Goal: Find contact information: Find contact information

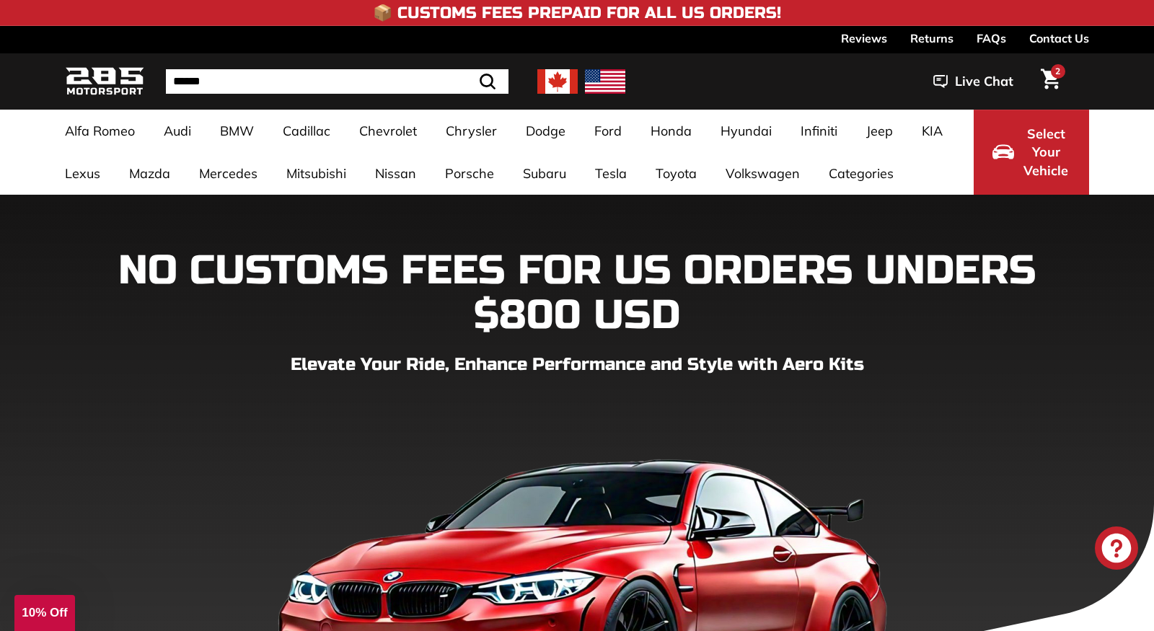
click at [1061, 40] on link "Contact Us" at bounding box center [1059, 38] width 60 height 25
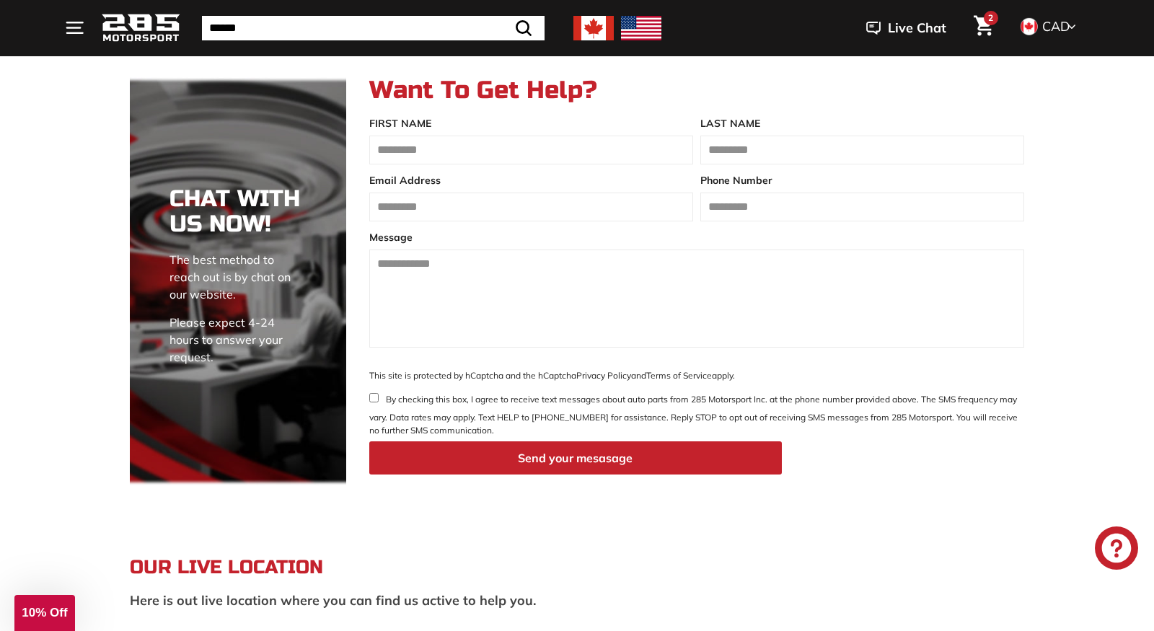
scroll to position [1294, 0]
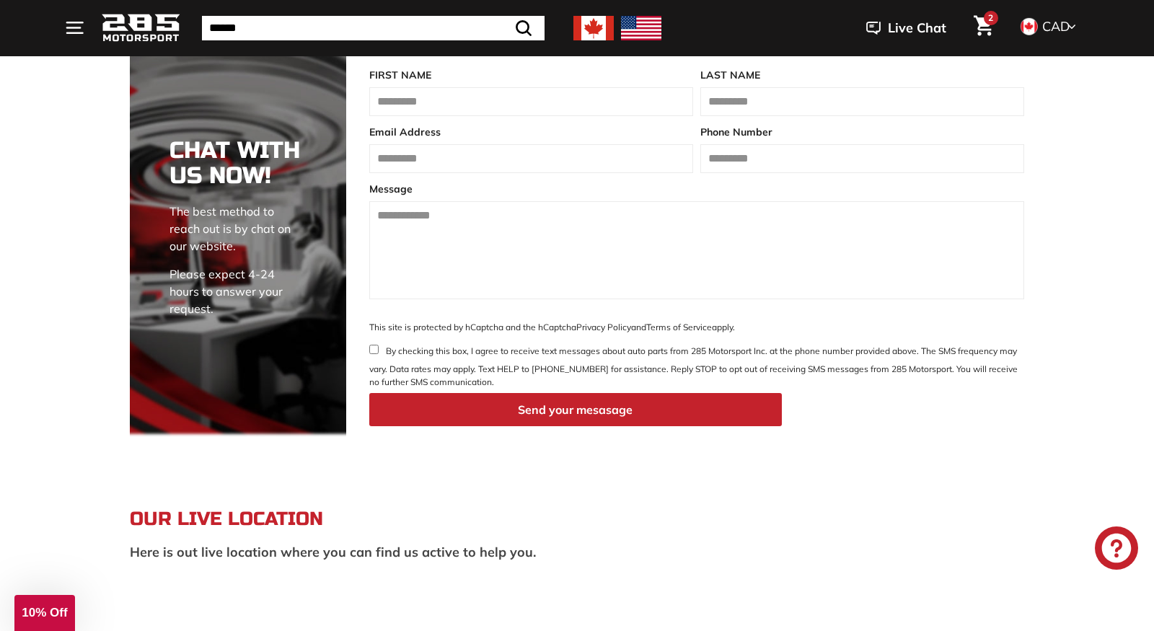
click at [800, 392] on form "FIRST NAME LAST NAME Email Address Phone Number Message This site is protected …" at bounding box center [696, 247] width 655 height 359
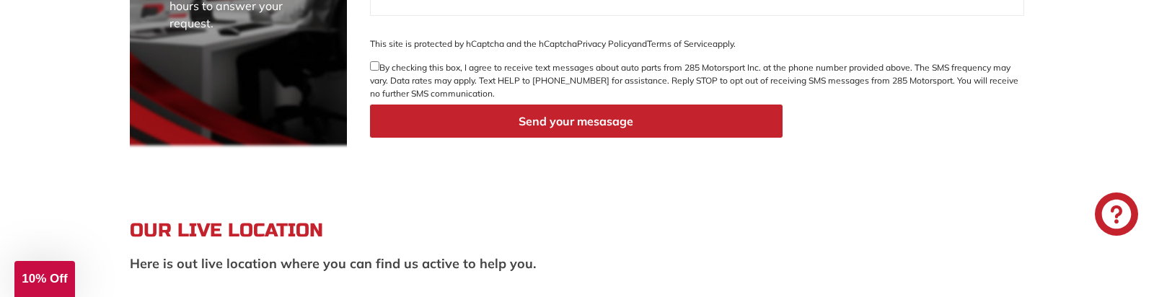
scroll to position [1565, 0]
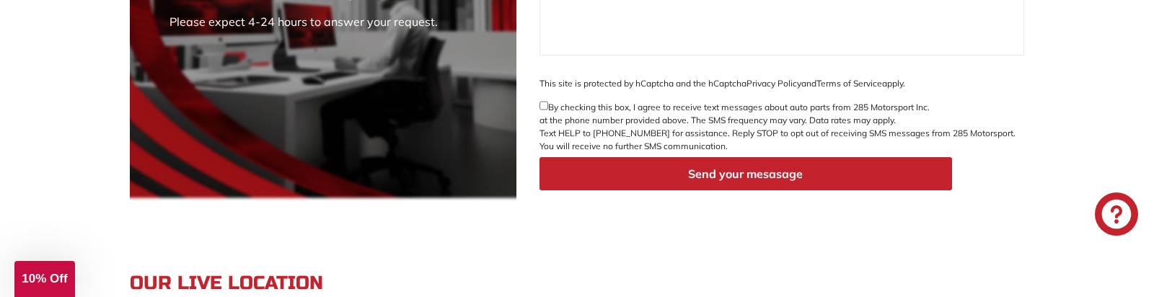
scroll to position [1536, 0]
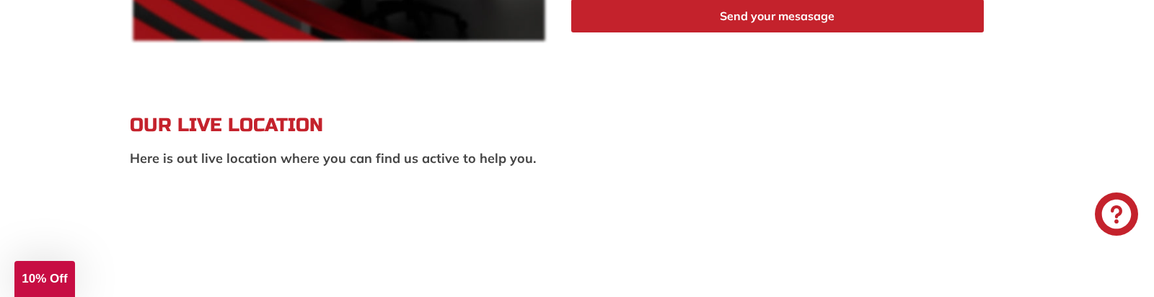
scroll to position [1505, 0]
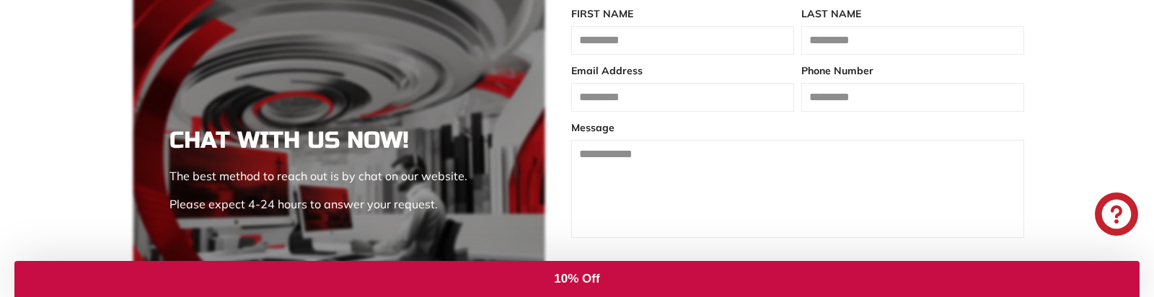
scroll to position [1388, 0]
